Goal: Information Seeking & Learning: Learn about a topic

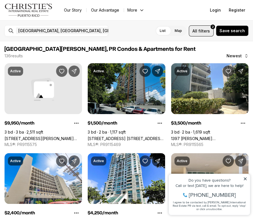
click at [210, 30] on span "filters" at bounding box center [205, 31] width 12 height 6
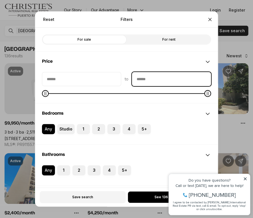
click at [145, 80] on input "priceMax" at bounding box center [171, 79] width 79 height 14
type input "******"
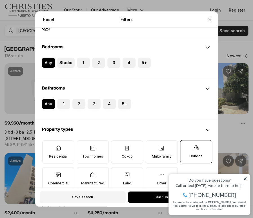
scroll to position [75, 0]
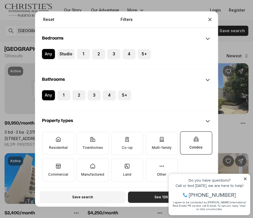
click at [156, 199] on button "See 136 properties" at bounding box center [170, 196] width 85 height 11
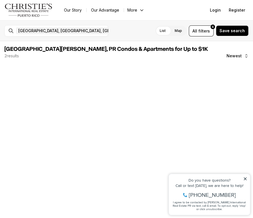
click at [247, 178] on icon at bounding box center [245, 179] width 4 height 4
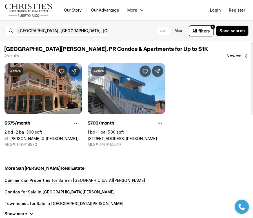
click at [67, 136] on link "51 [PERSON_NAME] & [PERSON_NAME], [GEOGRAPHIC_DATA][PERSON_NAME], 00921" at bounding box center [44, 138] width 78 height 5
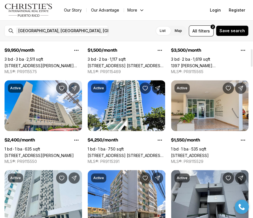
scroll to position [75, 0]
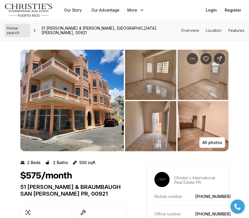
click at [19, 28] on span "Home search" at bounding box center [13, 30] width 13 height 9
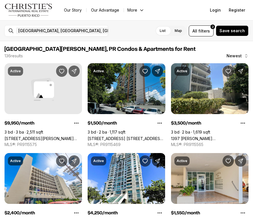
click at [197, 32] on span "All" at bounding box center [195, 31] width 5 height 6
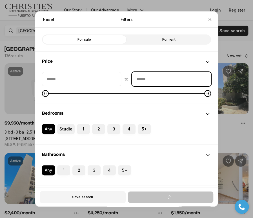
click at [153, 80] on input "priceMax" at bounding box center [171, 79] width 79 height 14
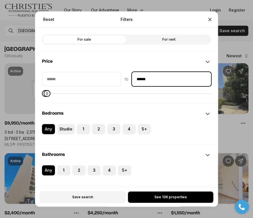
type input "******"
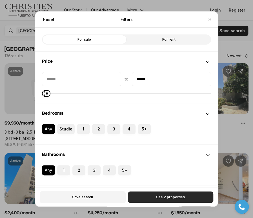
click at [181, 197] on span "See 2 properties" at bounding box center [170, 197] width 29 height 5
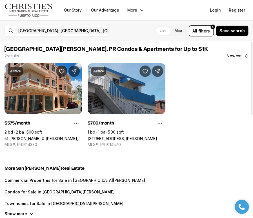
click at [122, 136] on link "448 CALLE ALCIDES REYES, RIO PIEDRAS PR, 00926" at bounding box center [122, 138] width 69 height 5
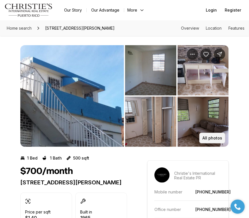
click at [217, 137] on p "All photos" at bounding box center [212, 138] width 20 height 5
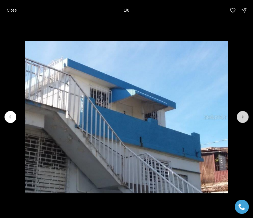
click at [244, 113] on button "Next slide" at bounding box center [243, 117] width 12 height 12
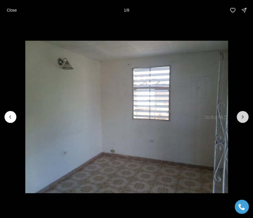
click at [244, 114] on icon "Next slide" at bounding box center [243, 117] width 6 height 6
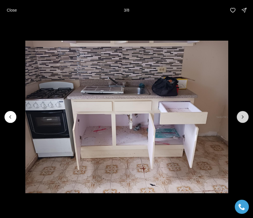
click at [243, 114] on icon "Next slide" at bounding box center [243, 117] width 6 height 6
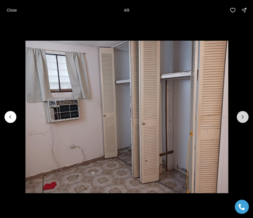
click at [243, 115] on icon "Next slide" at bounding box center [243, 117] width 6 height 6
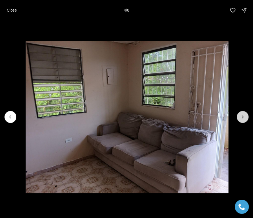
click at [243, 115] on icon "Next slide" at bounding box center [243, 117] width 6 height 6
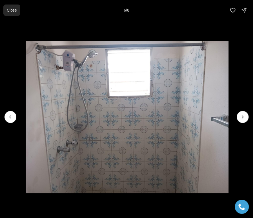
click at [9, 10] on p "Close" at bounding box center [12, 10] width 10 height 5
